Goal: Find contact information: Find contact information

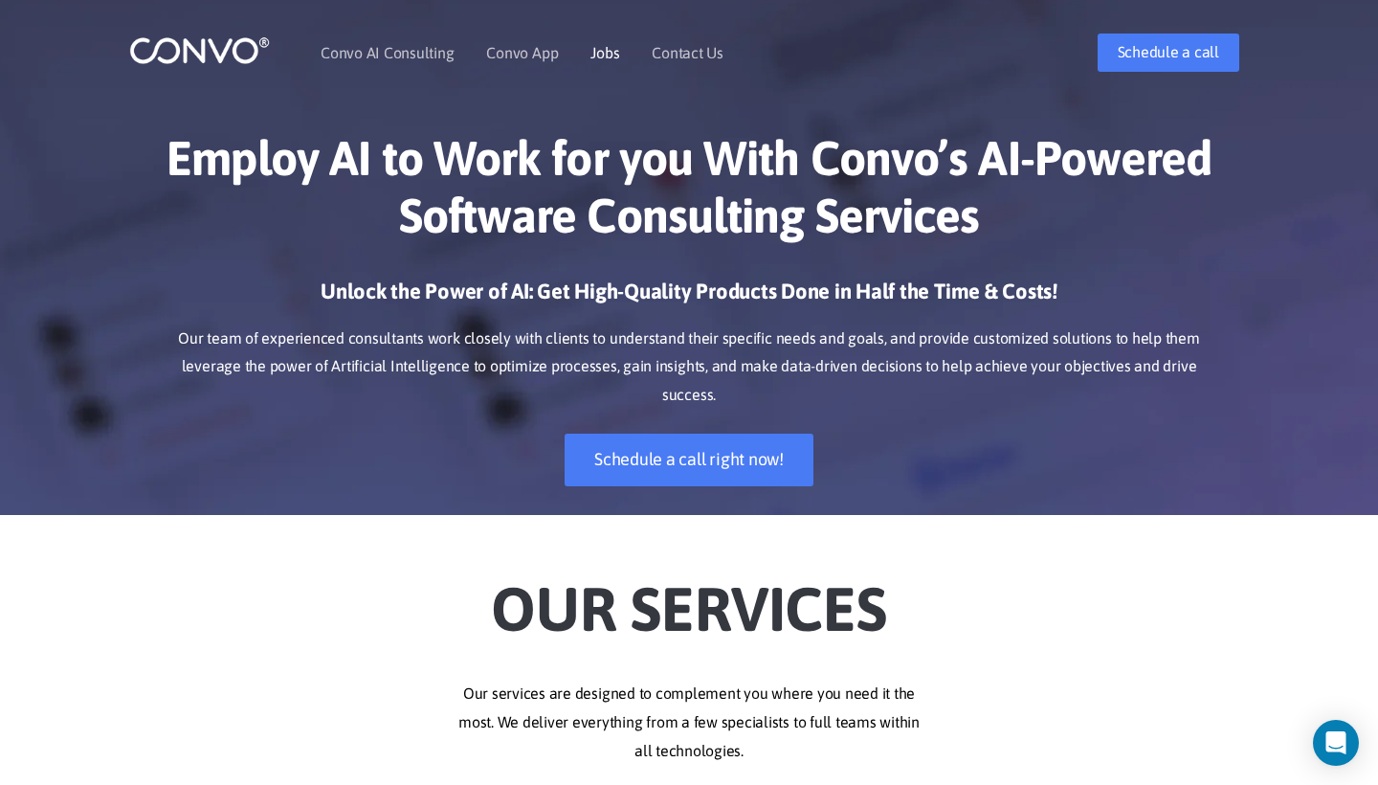
click at [601, 54] on link "Jobs" at bounding box center [604, 52] width 29 height 15
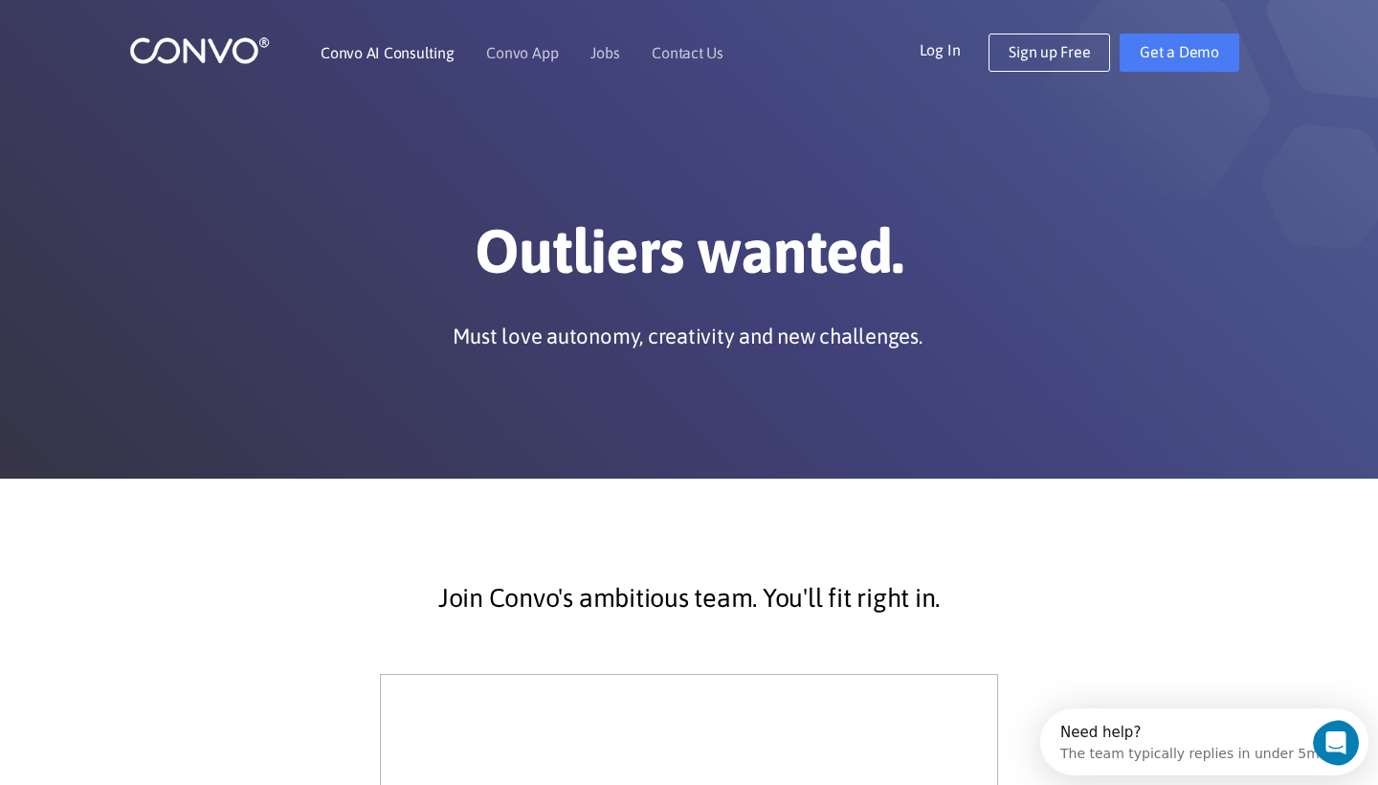
click at [424, 51] on link "Convo AI Consulting" at bounding box center [387, 52] width 133 height 15
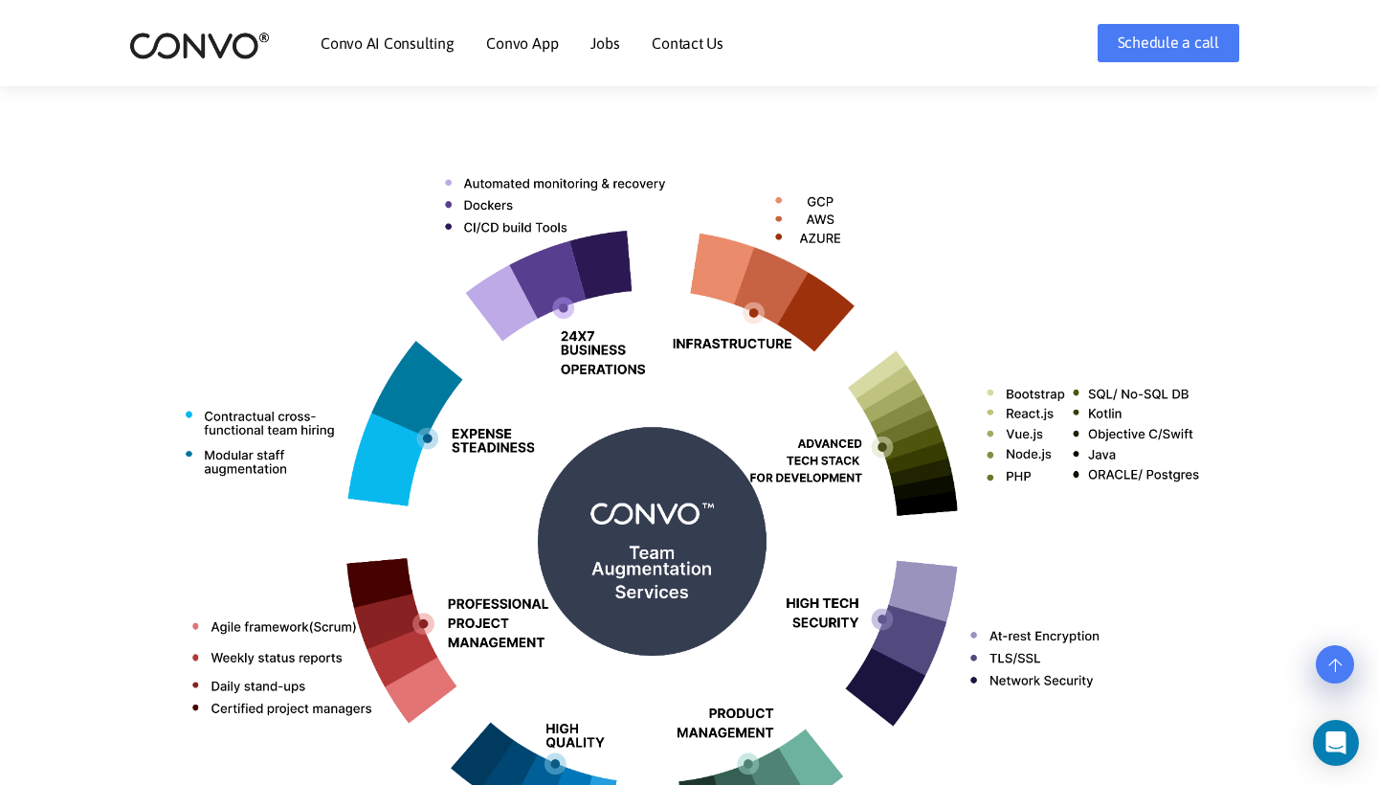
scroll to position [688, 0]
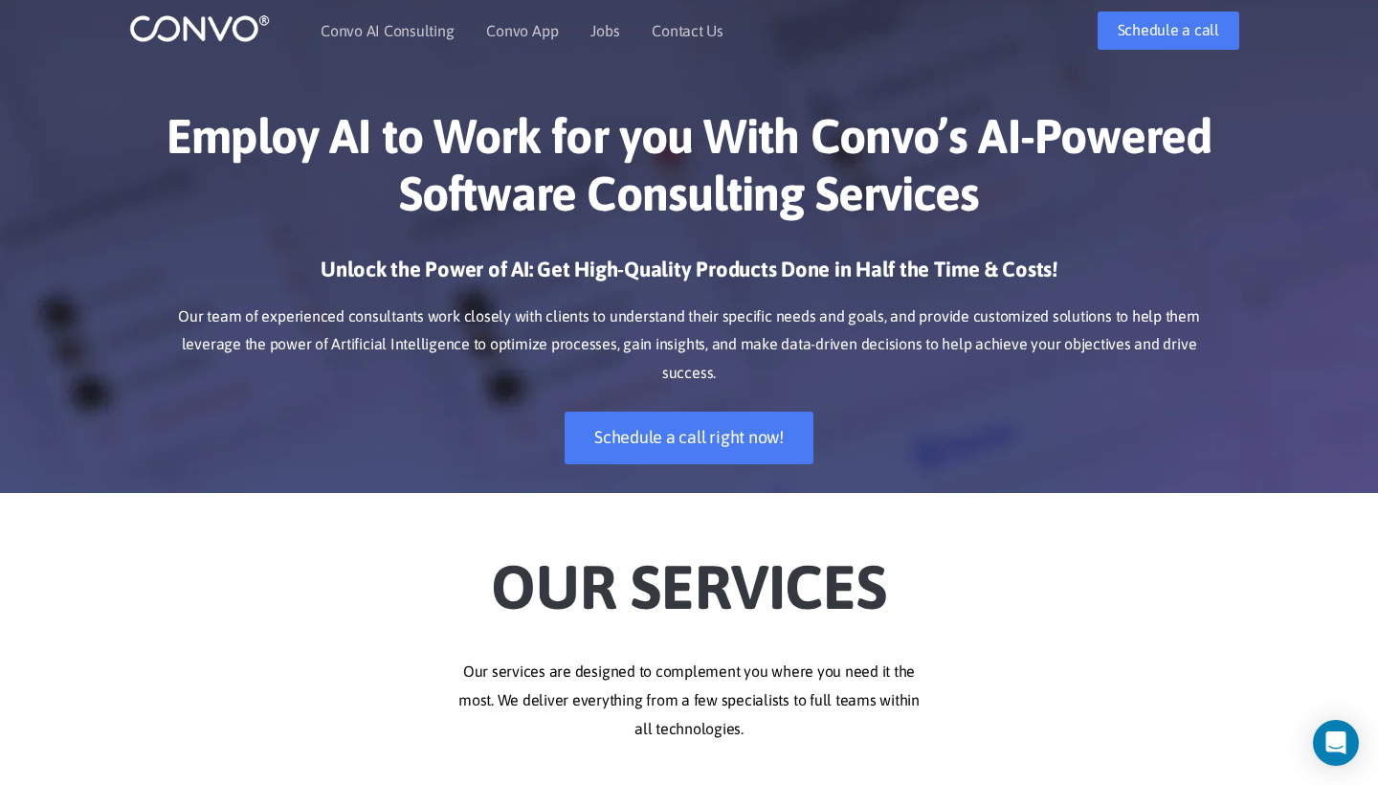
scroll to position [24, 0]
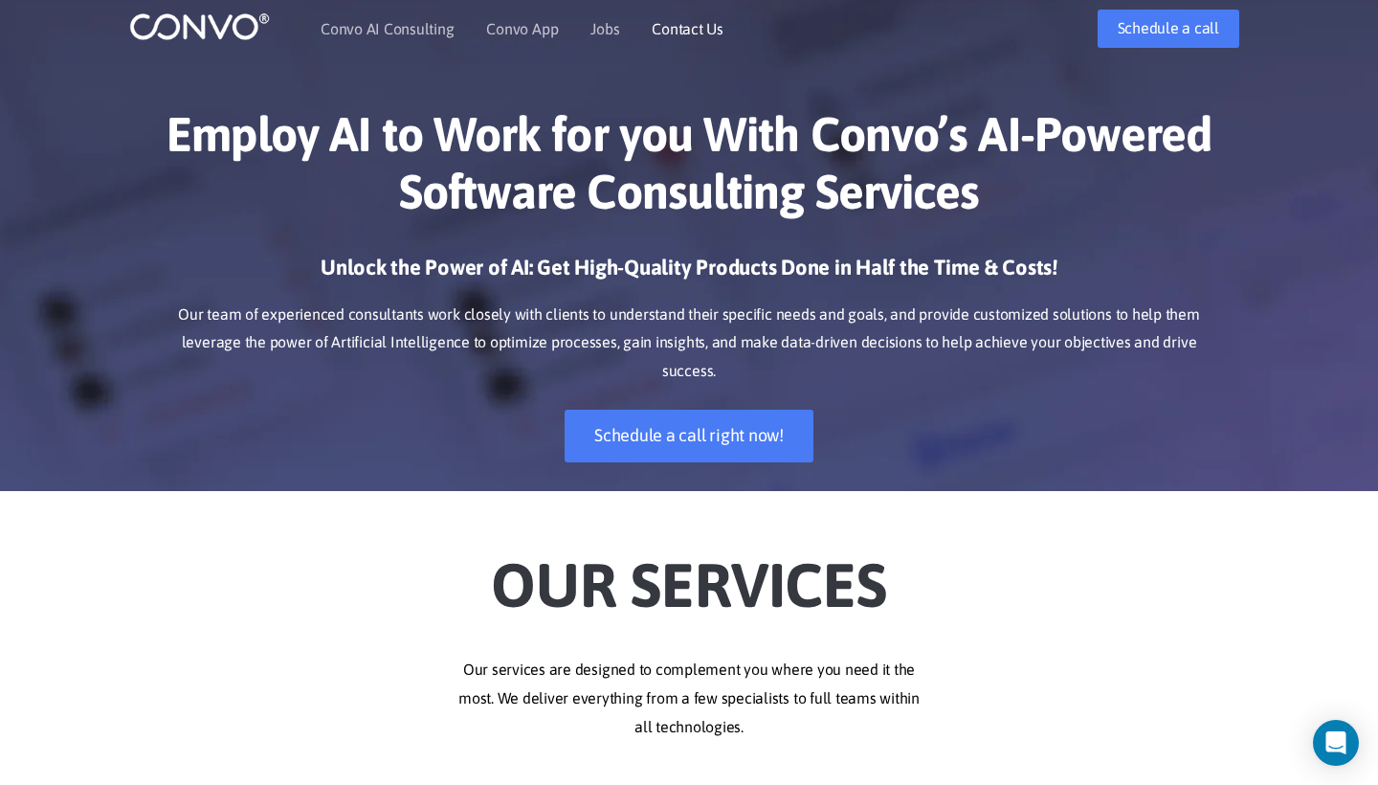
click at [678, 33] on link "Contact Us" at bounding box center [688, 28] width 72 height 15
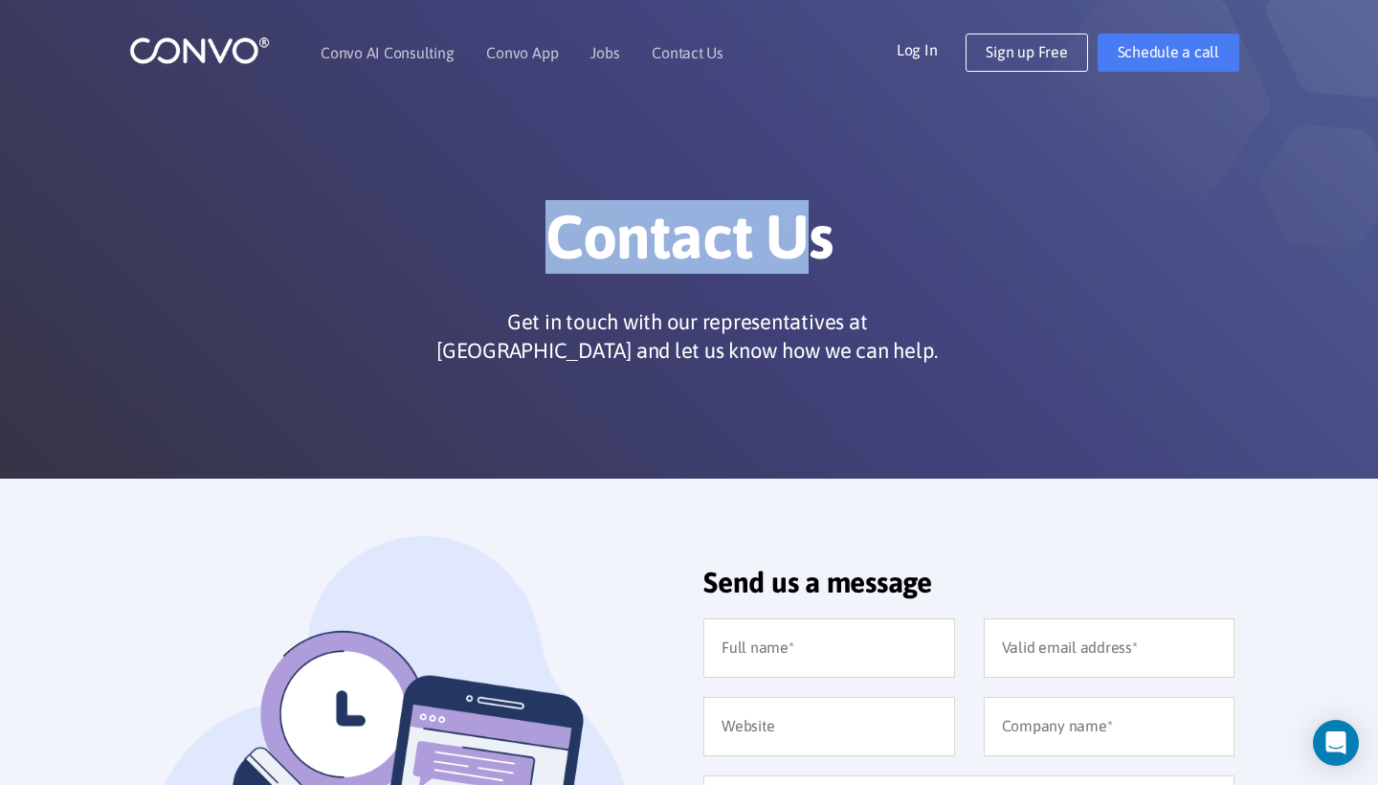
drag, startPoint x: 536, startPoint y: 241, endPoint x: 790, endPoint y: 239, distance: 254.6
click at [790, 239] on h1 "Contact Us" at bounding box center [689, 244] width 1062 height 88
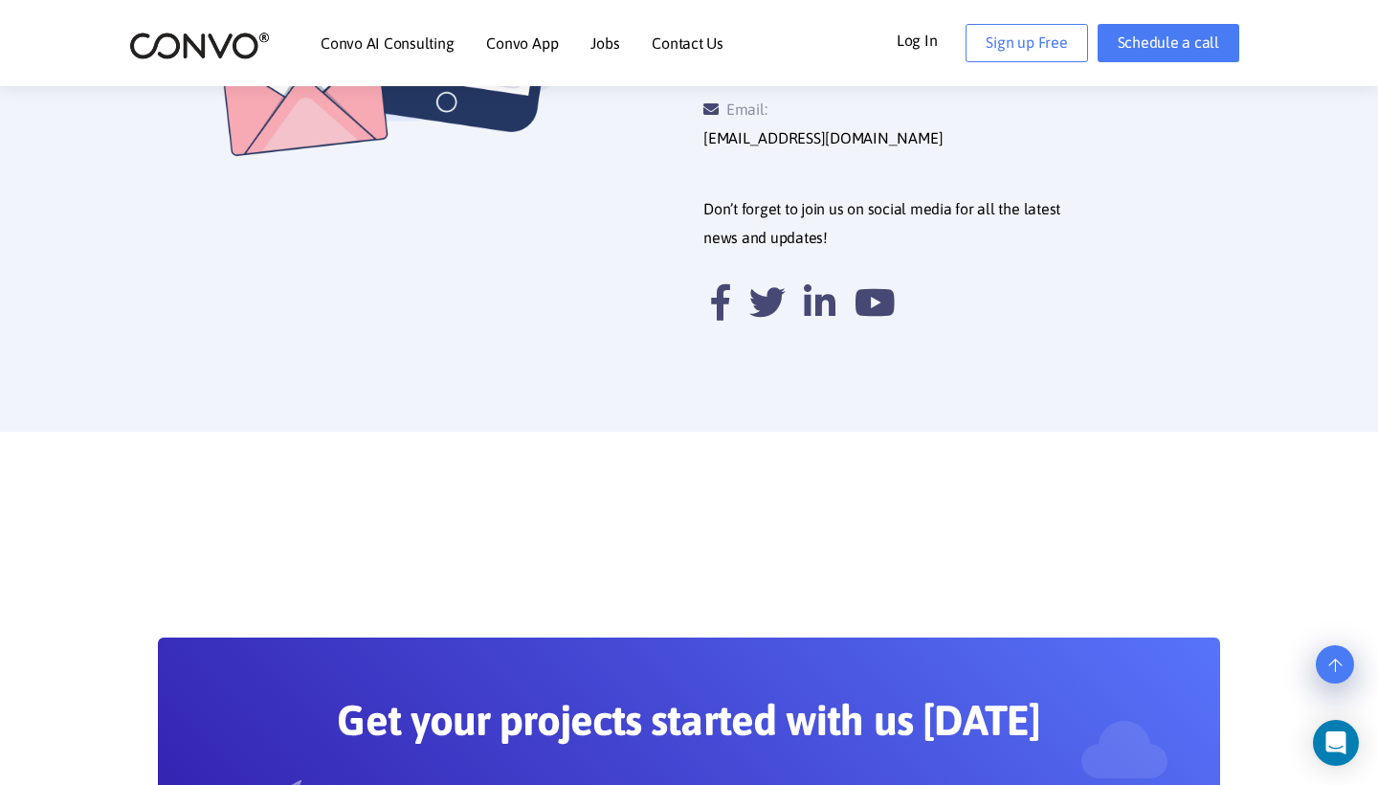
scroll to position [930, 0]
